Goal: Task Accomplishment & Management: Use online tool/utility

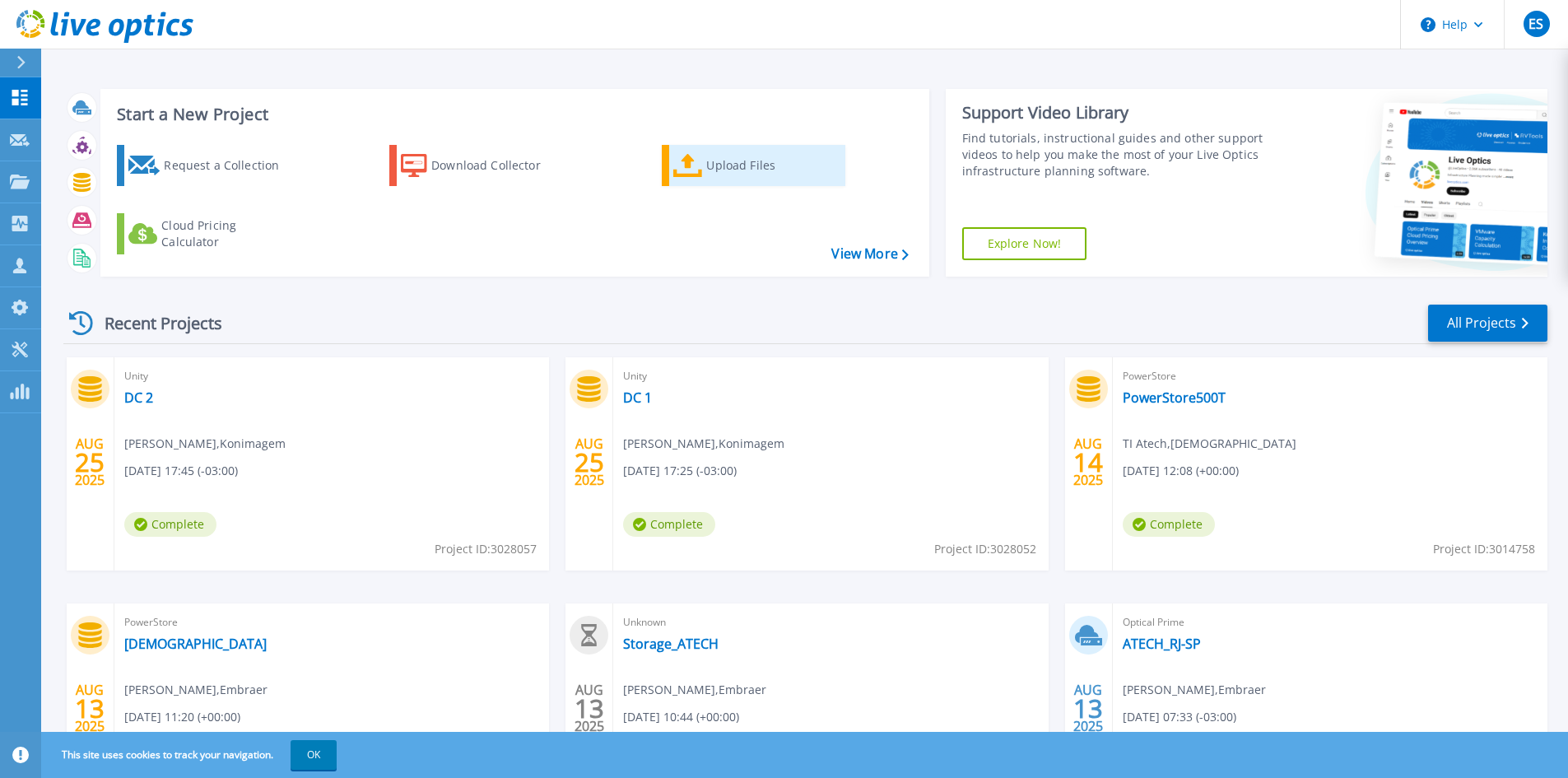
click at [733, 173] on div "Upload Files" at bounding box center [772, 165] width 131 height 33
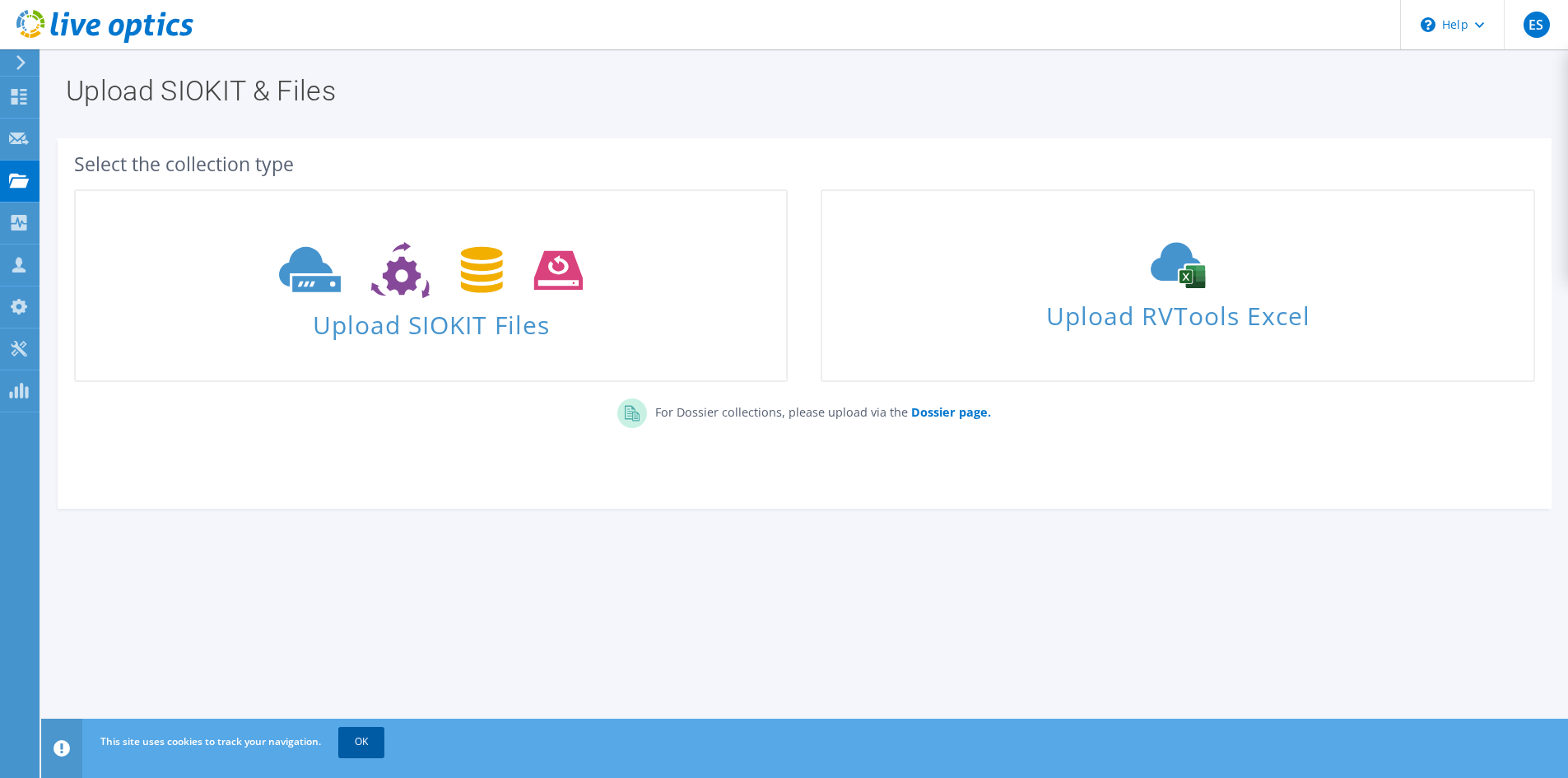
click at [373, 736] on link "OK" at bounding box center [361, 741] width 46 height 29
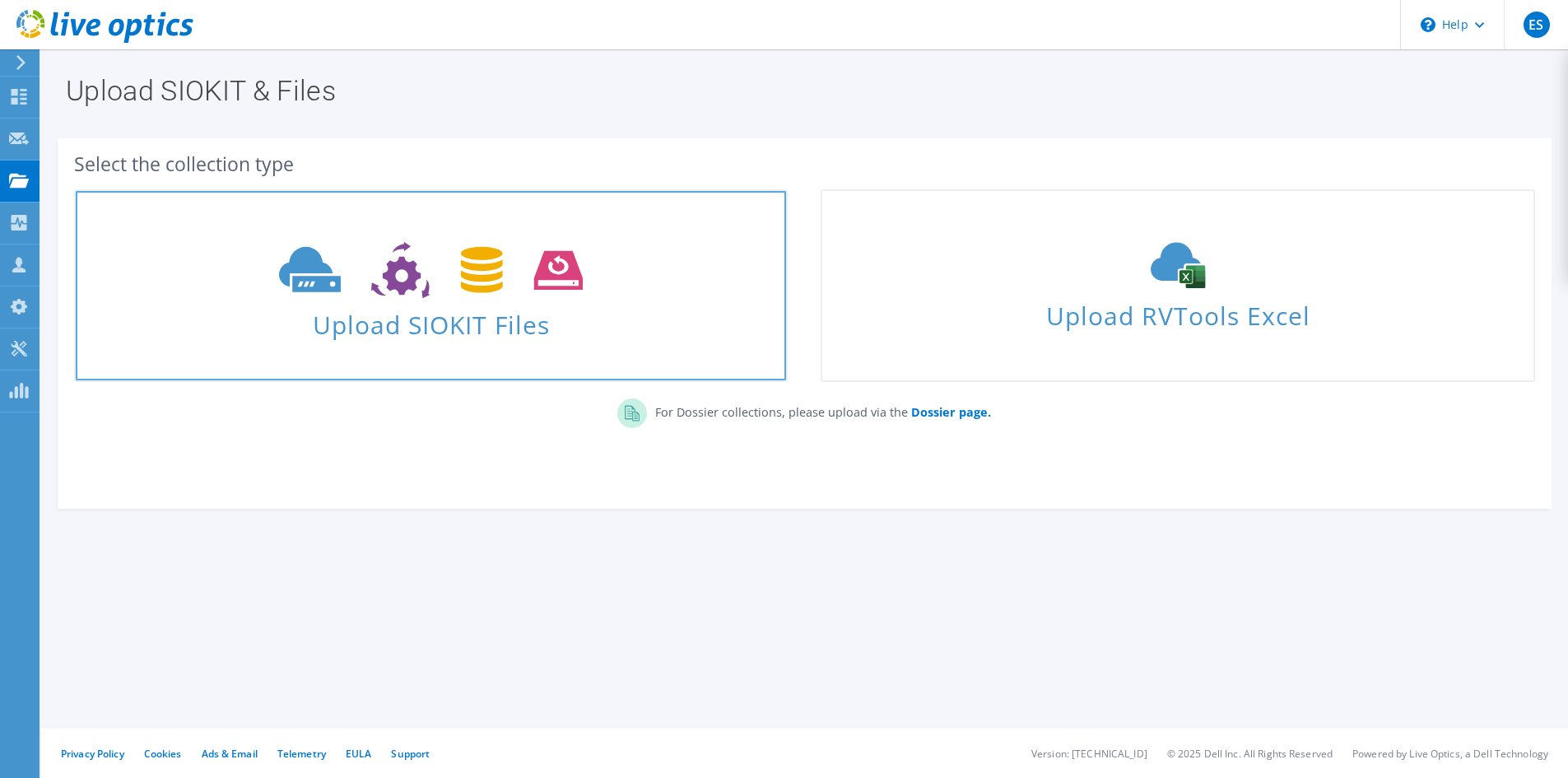
click at [375, 276] on icon at bounding box center [430, 270] width 304 height 57
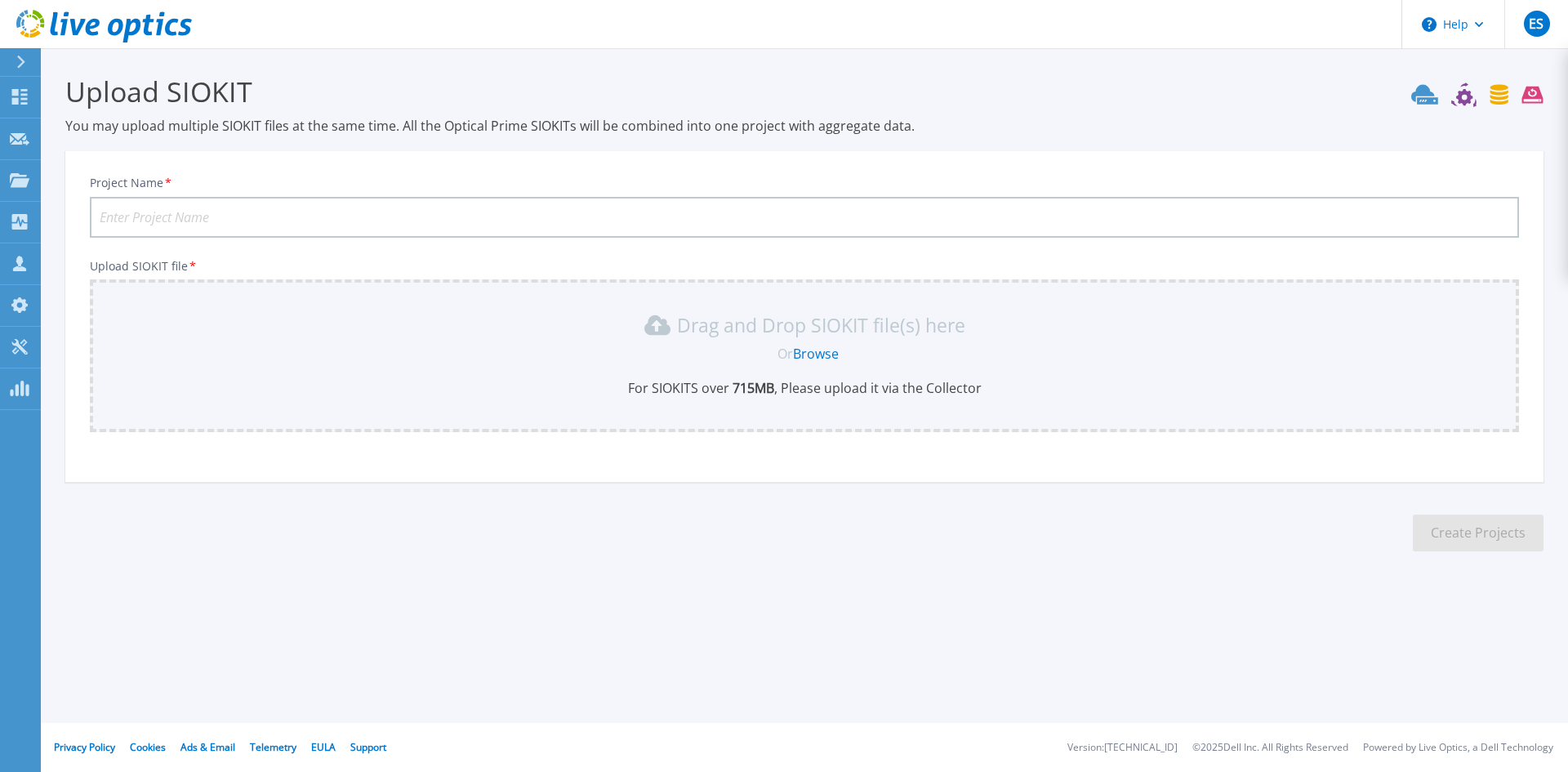
click at [164, 218] on input "Project Name *" at bounding box center [804, 217] width 1429 height 41
click at [117, 221] on input "Project Name *" at bounding box center [804, 217] width 1429 height 41
type input "Cimed"
click at [811, 355] on link "Browse" at bounding box center [816, 354] width 46 height 18
click at [8, 97] on link "Dashboard Dashboard" at bounding box center [20, 97] width 41 height 42
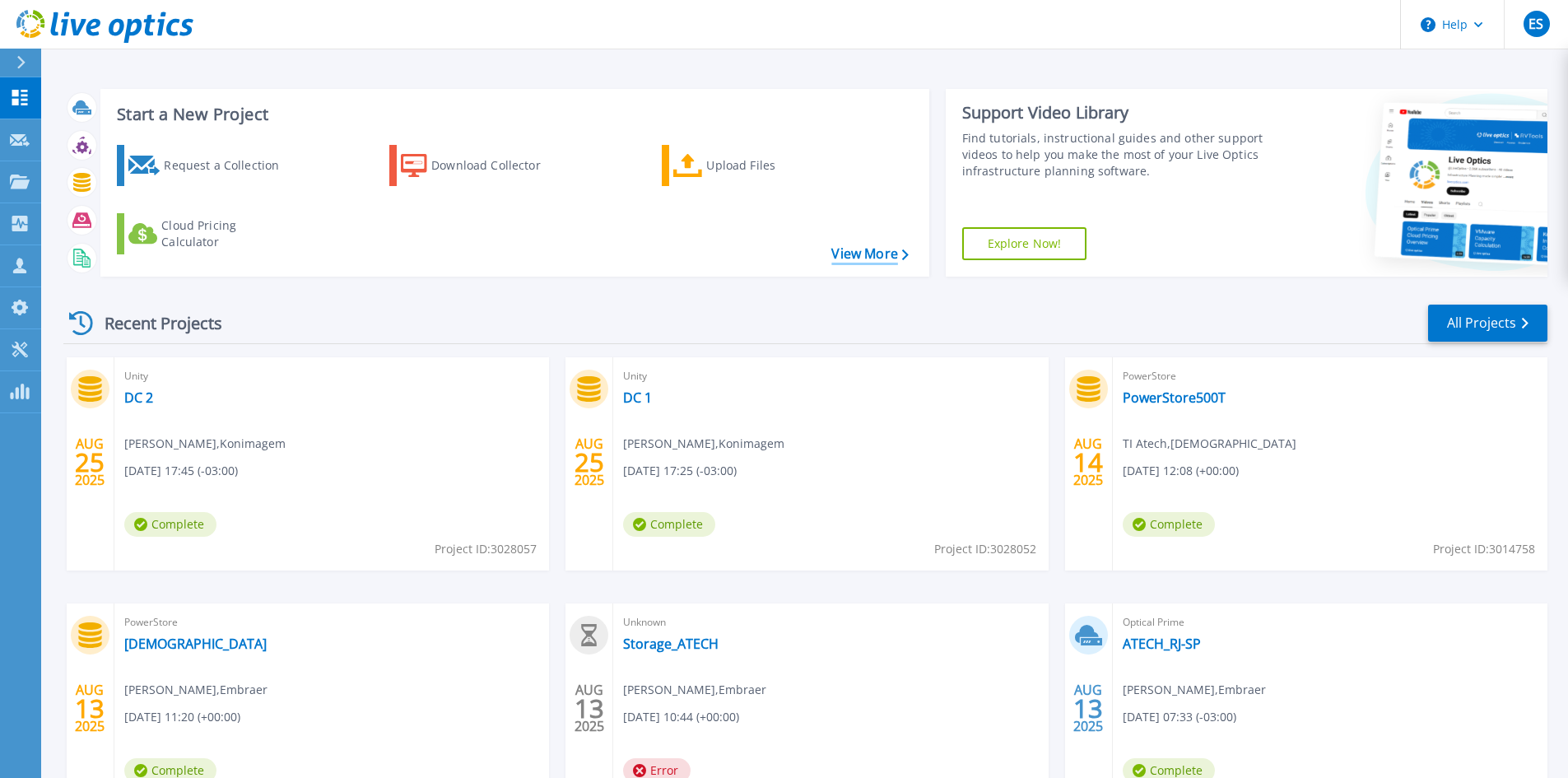
click at [870, 255] on link "View More" at bounding box center [869, 254] width 76 height 16
